Goal: Task Accomplishment & Management: Manage account settings

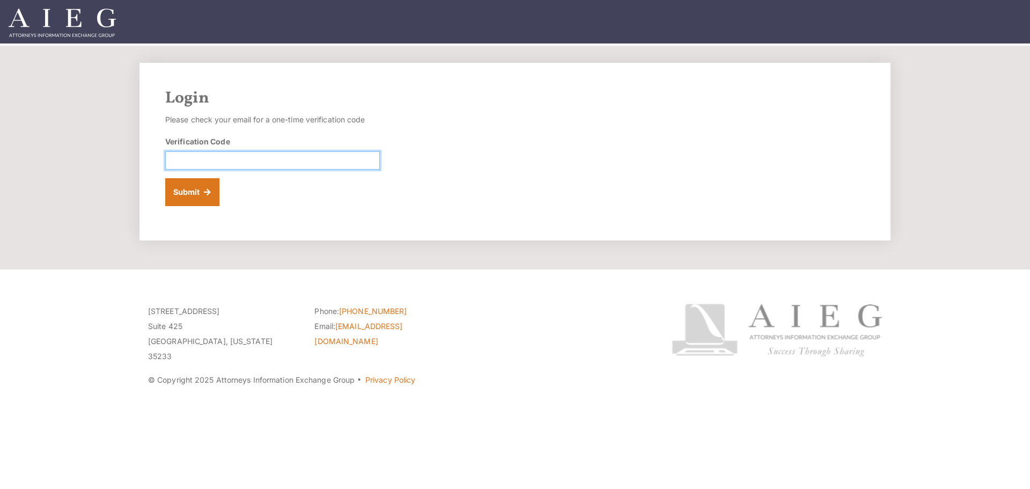
click at [283, 165] on input "Verification Code" at bounding box center [272, 160] width 215 height 18
paste input "353846"
type input "353846"
click at [197, 197] on button "Submit" at bounding box center [192, 192] width 54 height 28
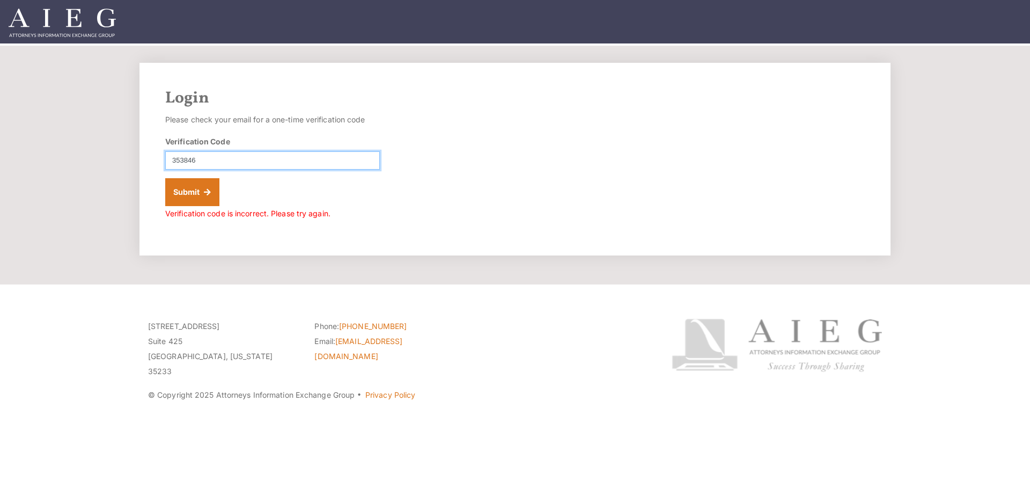
click at [193, 161] on input "353846" at bounding box center [272, 160] width 215 height 18
paste input "242643"
type input "242643"
click at [188, 197] on button "Submit" at bounding box center [192, 192] width 54 height 28
